Goal: Check status: Check status

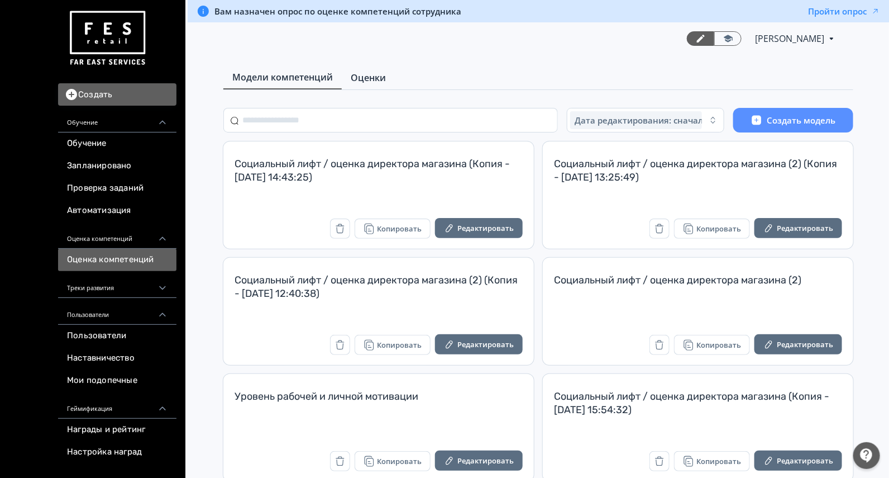
click at [360, 82] on span "Оценки" at bounding box center [368, 77] width 35 height 13
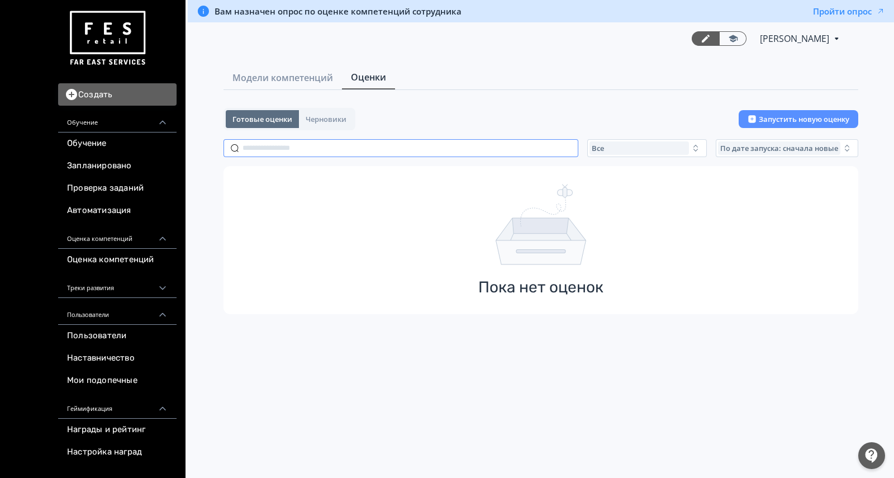
click at [296, 145] on input "text" at bounding box center [400, 148] width 355 height 18
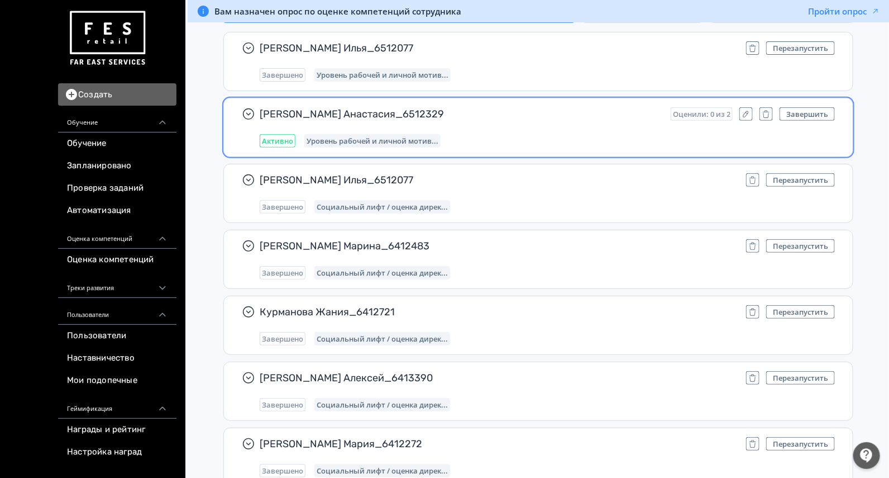
scroll to position [139, 0]
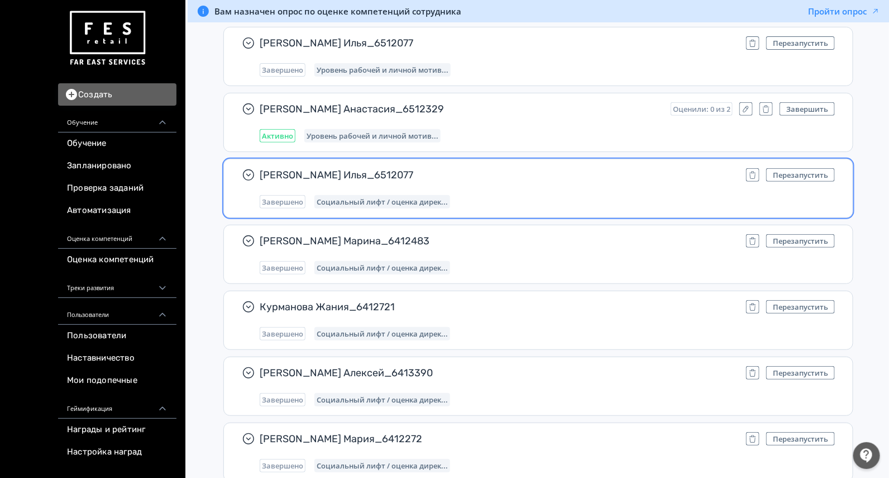
type input "**"
click at [542, 189] on div "[PERSON_NAME] Илья_6512077 Перезапустить Завершено Социальный лифт / оценка дир…" at bounding box center [547, 188] width 575 height 40
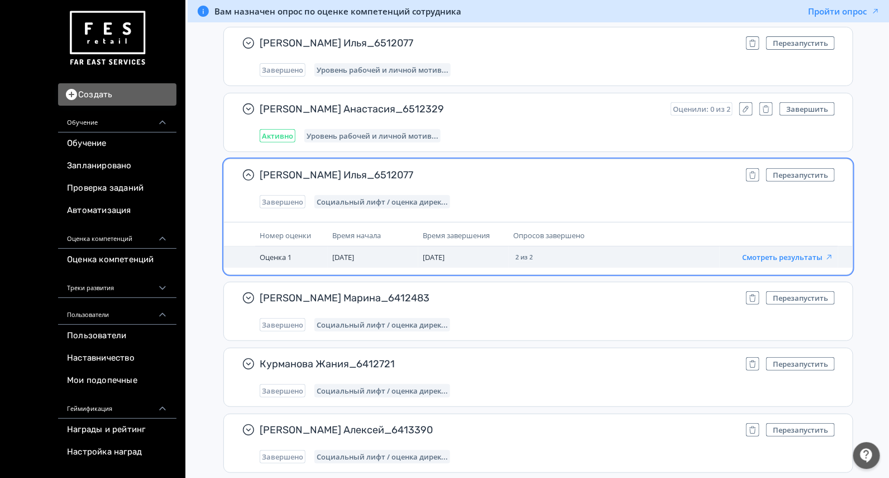
click at [785, 257] on button "Смотреть результаты" at bounding box center [788, 256] width 92 height 9
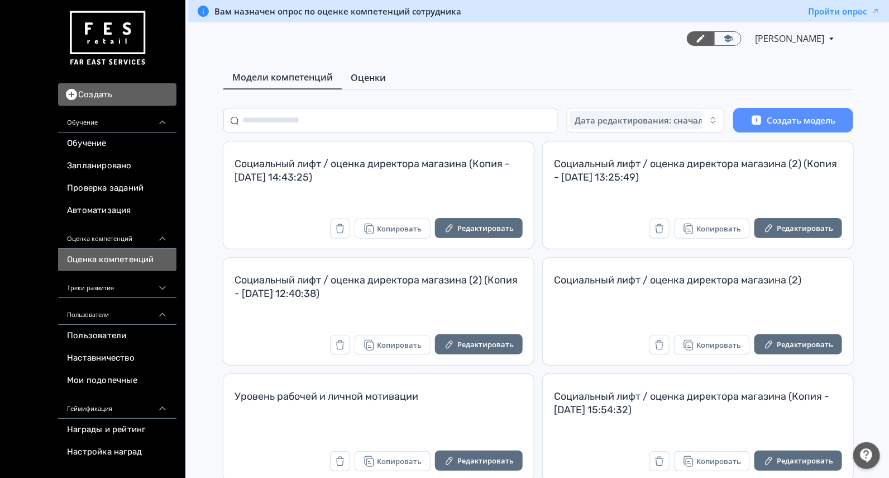
click at [378, 78] on span "Оценки" at bounding box center [368, 77] width 35 height 13
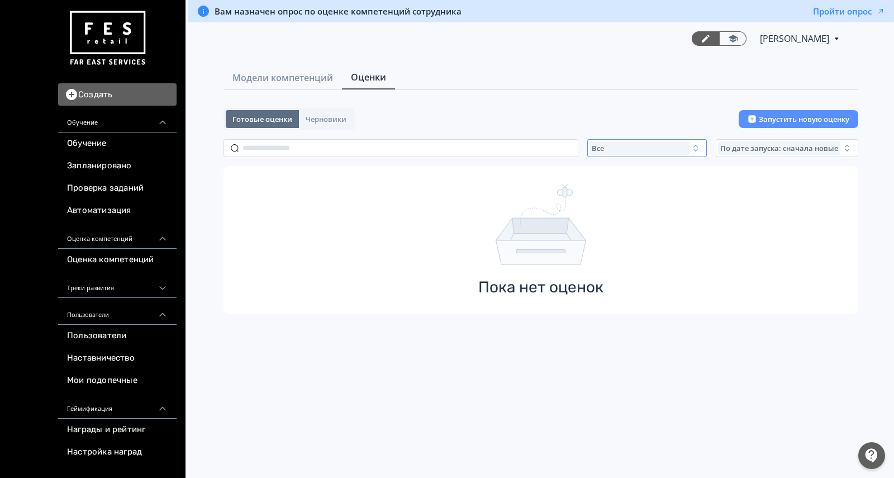
click at [609, 146] on div "Все" at bounding box center [638, 147] width 99 height 13
click at [607, 213] on span "Завершенные" at bounding box center [631, 213] width 58 height 11
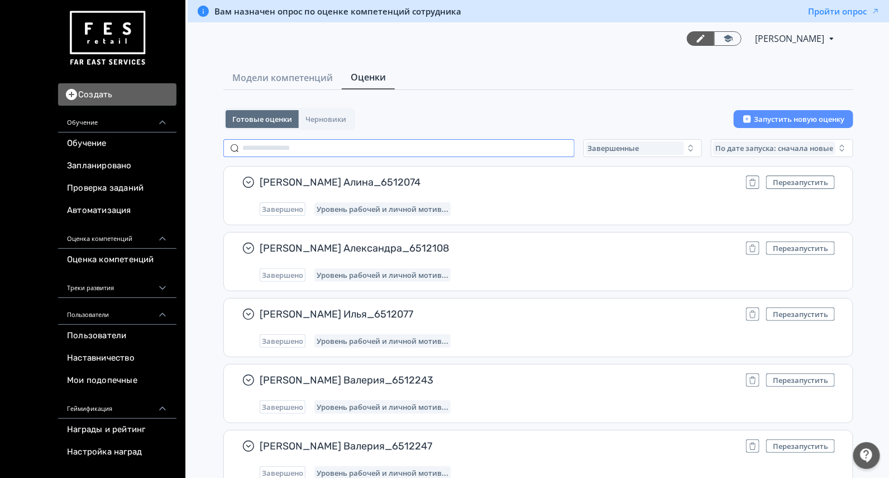
click at [289, 141] on input "text" at bounding box center [398, 148] width 351 height 18
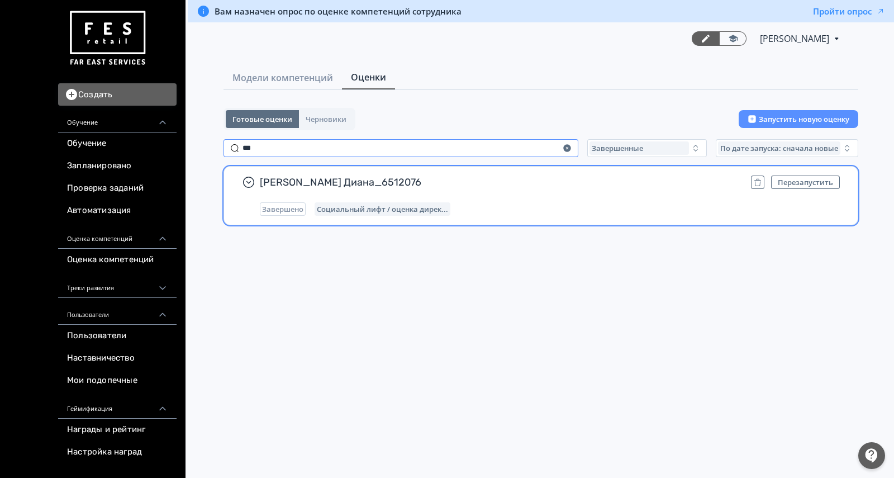
type input "***"
click at [473, 183] on span "[PERSON_NAME] Диана_6512076" at bounding box center [501, 181] width 482 height 13
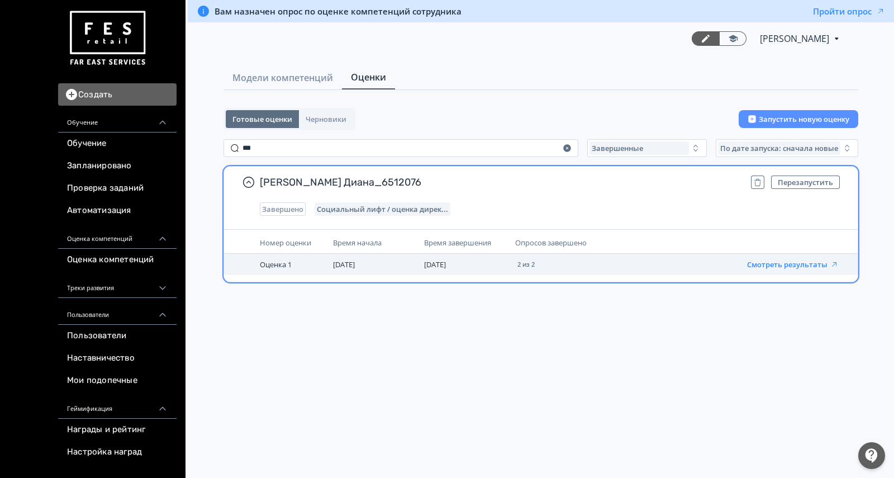
click at [782, 261] on button "Смотреть результаты" at bounding box center [793, 264] width 92 height 9
